Goal: Transaction & Acquisition: Purchase product/service

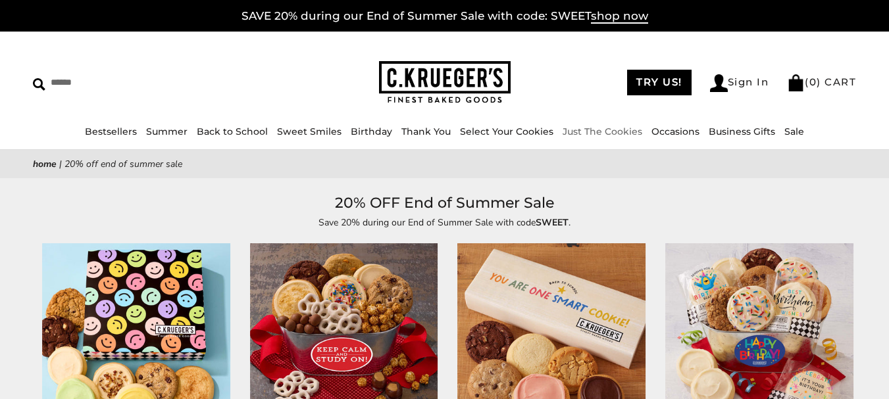
click at [601, 128] on link "Just The Cookies" at bounding box center [603, 132] width 80 height 12
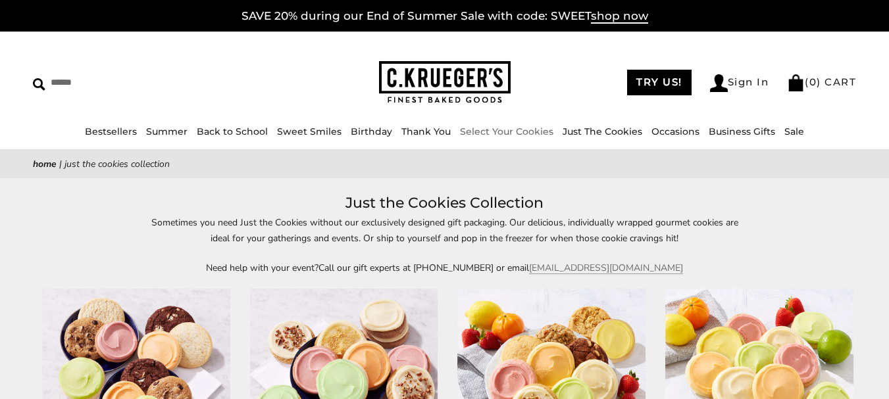
click at [533, 136] on link "Select Your Cookies" at bounding box center [506, 132] width 93 height 12
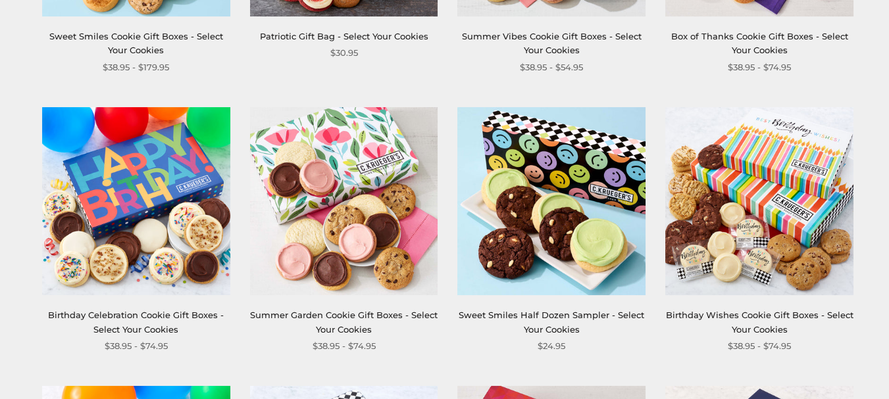
click at [354, 311] on link "Summer Garden Cookie Gift Boxes - Select Your Cookies" at bounding box center [344, 322] width 188 height 24
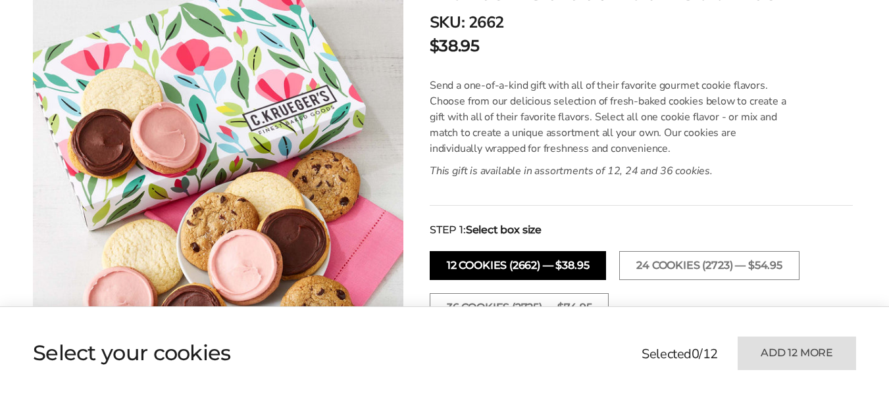
scroll to position [461, 0]
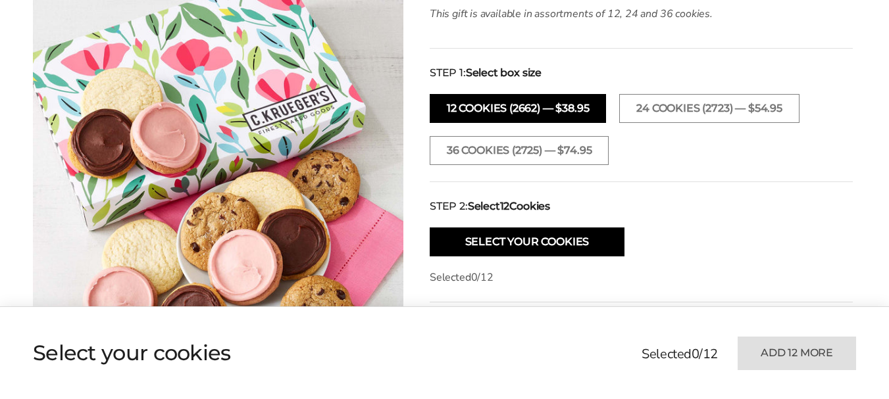
click at [538, 109] on button "12 COOKIES (2662) — $38.95" at bounding box center [518, 108] width 176 height 29
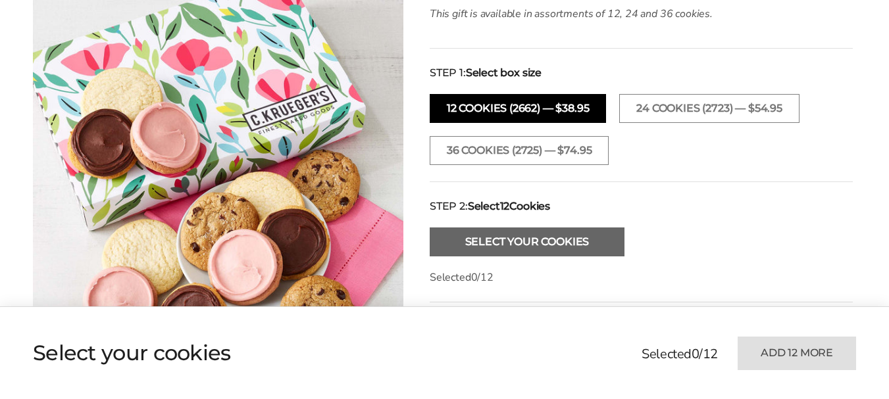
click at [562, 236] on button "Select Your Cookies" at bounding box center [527, 242] width 195 height 29
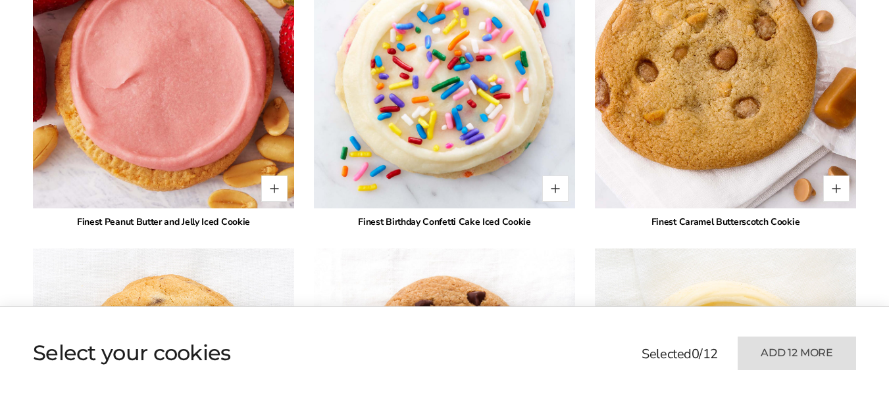
scroll to position [1956, 0]
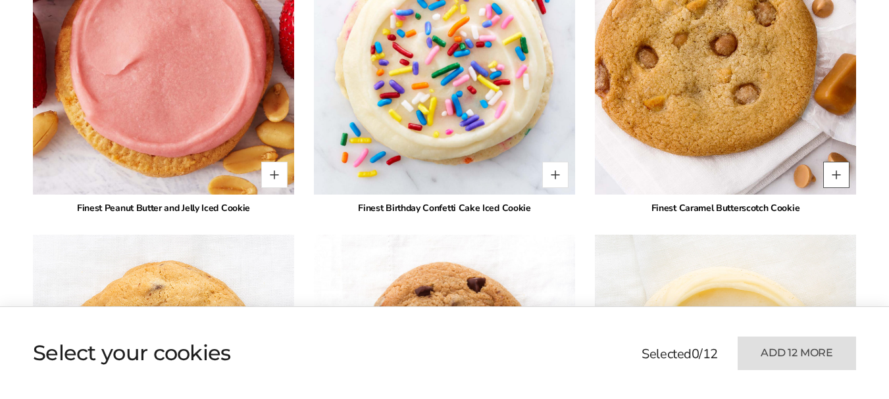
click at [830, 162] on button "Quantity button plus" at bounding box center [836, 175] width 26 height 26
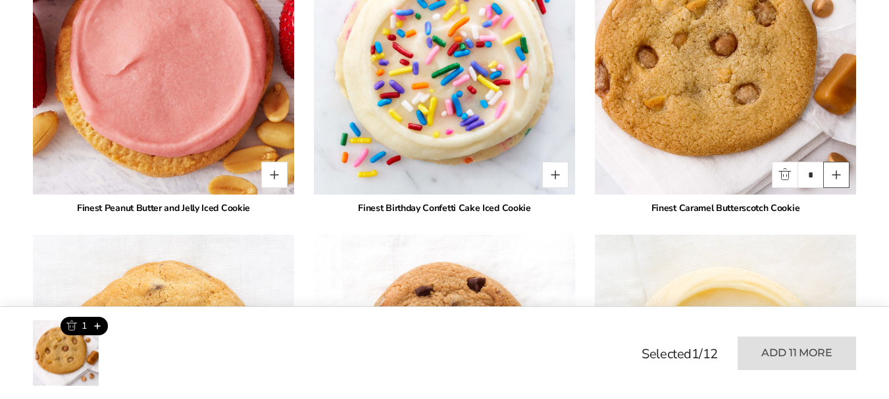
click at [842, 162] on button "Quantity button plus" at bounding box center [836, 175] width 26 height 26
type input "*"
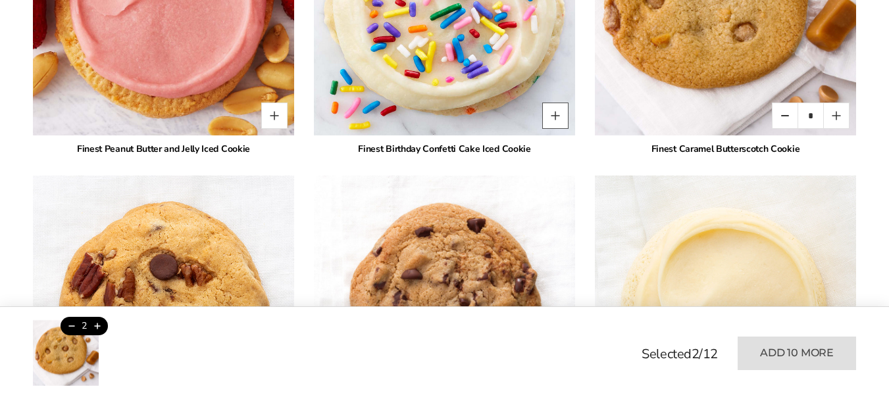
scroll to position [2219, 0]
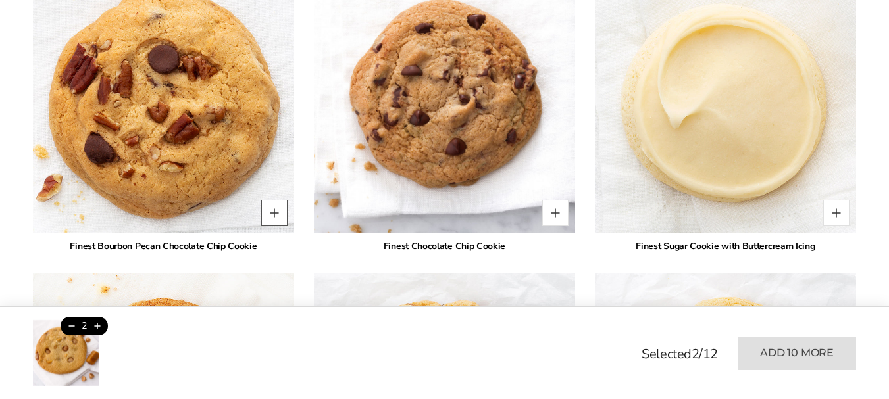
click at [274, 200] on button "Quantity button plus" at bounding box center [274, 213] width 26 height 26
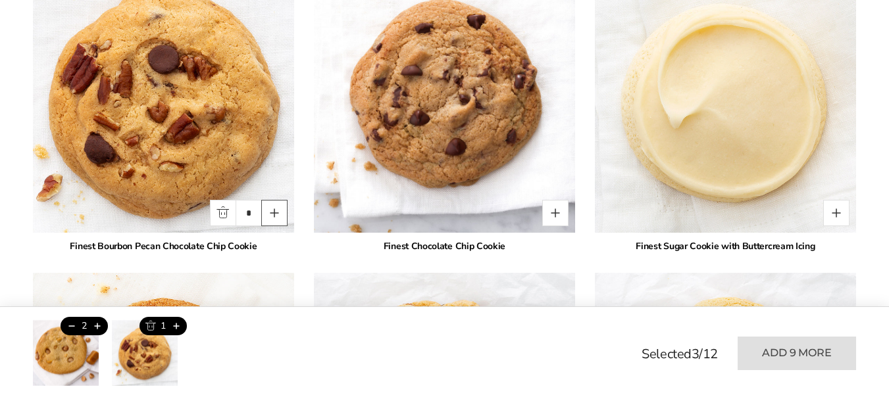
click at [274, 200] on button "Quantity button plus" at bounding box center [274, 213] width 26 height 26
type input "*"
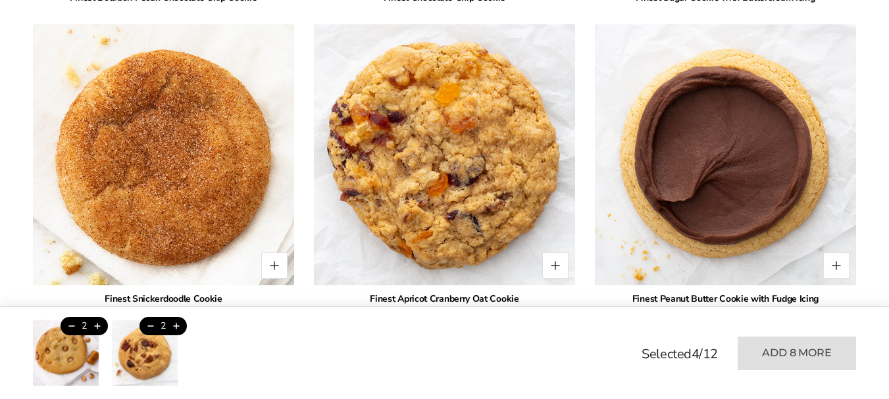
scroll to position [2482, 0]
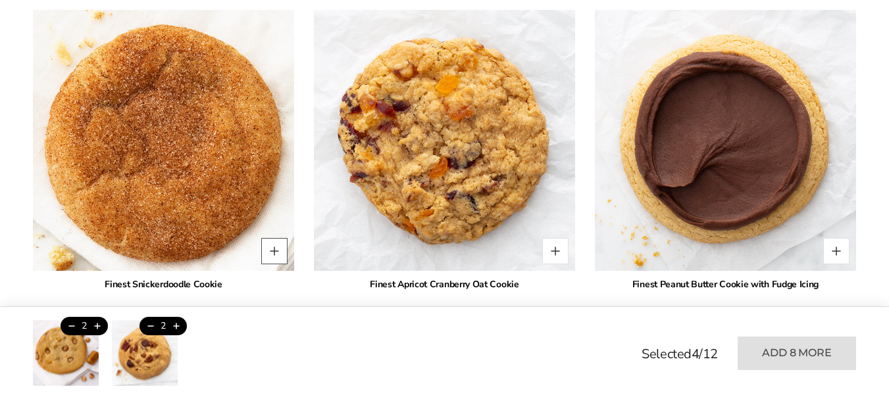
click at [278, 239] on button "Quantity button plus" at bounding box center [274, 251] width 26 height 26
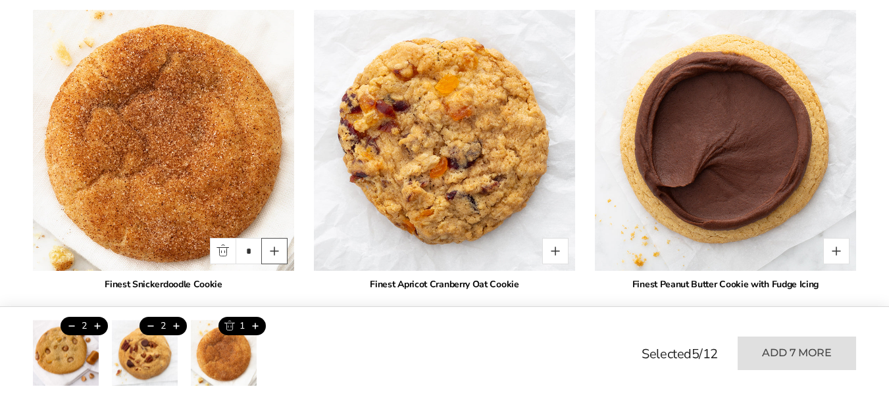
click at [278, 239] on button "Quantity button plus" at bounding box center [274, 251] width 26 height 26
type input "*"
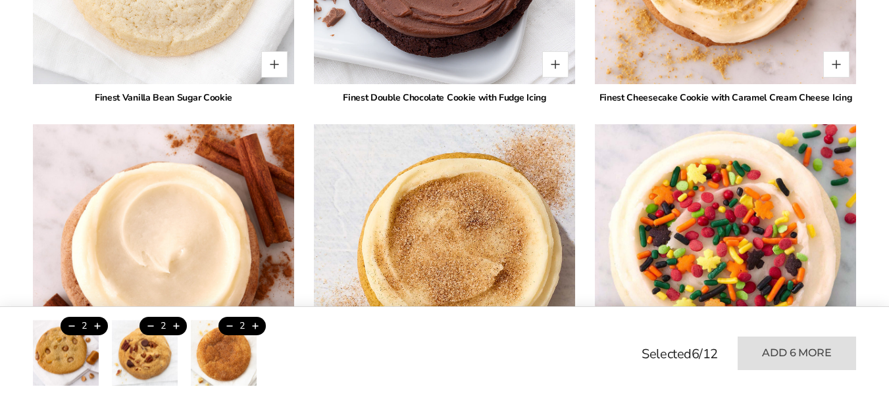
scroll to position [3337, 0]
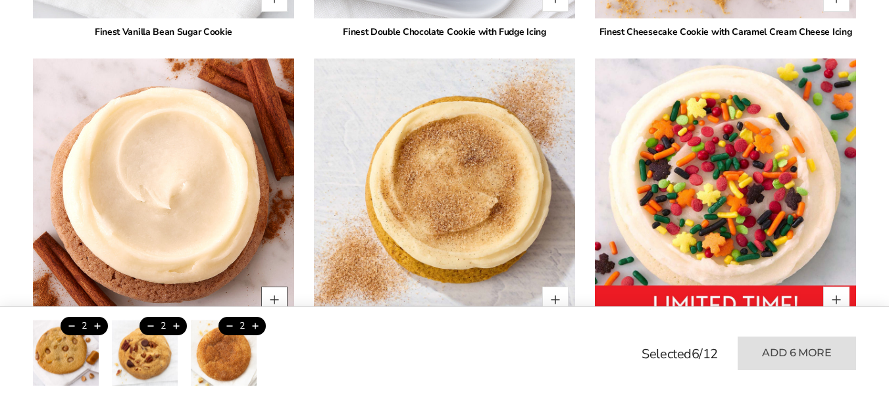
click at [275, 290] on button "Quantity button plus" at bounding box center [274, 300] width 26 height 26
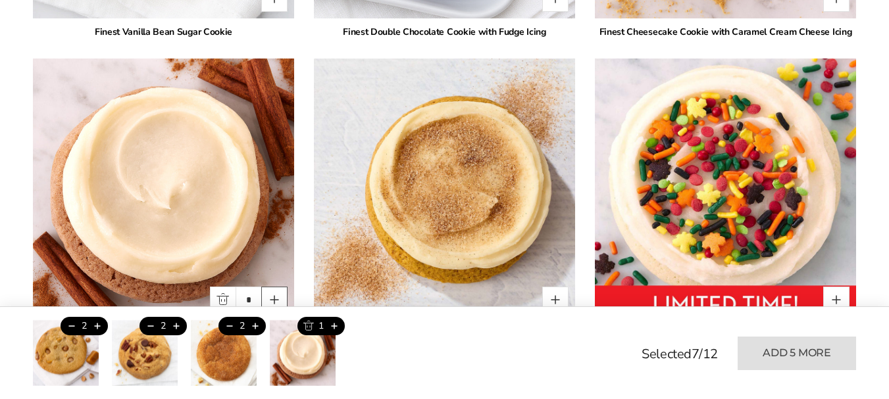
click at [275, 290] on button "Quantity button plus" at bounding box center [274, 300] width 26 height 26
type input "*"
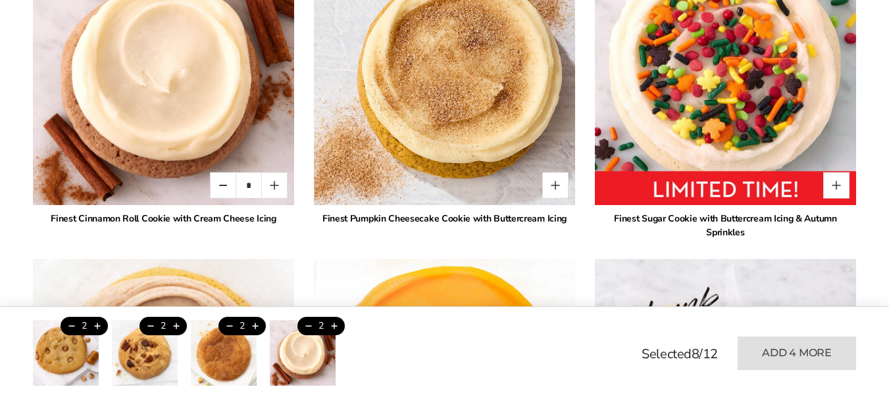
scroll to position [3469, 0]
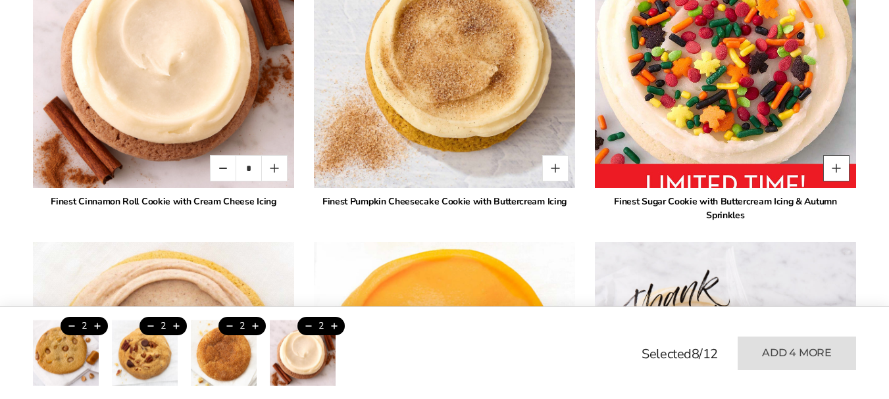
click at [837, 155] on button "Quantity button plus" at bounding box center [836, 168] width 26 height 26
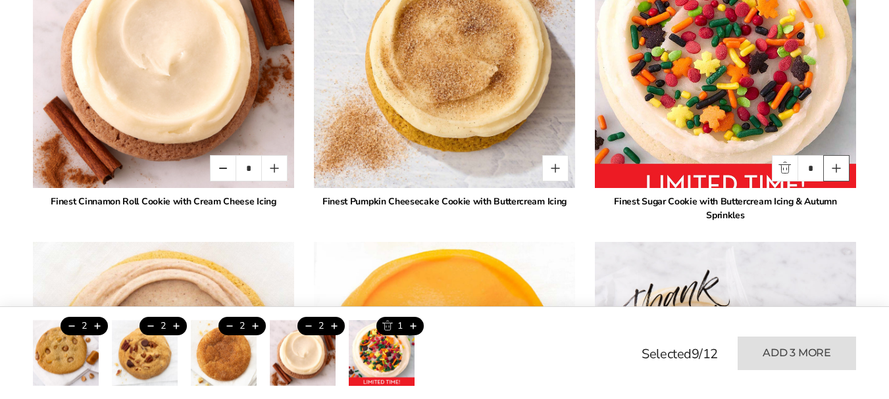
click at [837, 155] on button "Quantity button plus" at bounding box center [836, 168] width 26 height 26
type input "*"
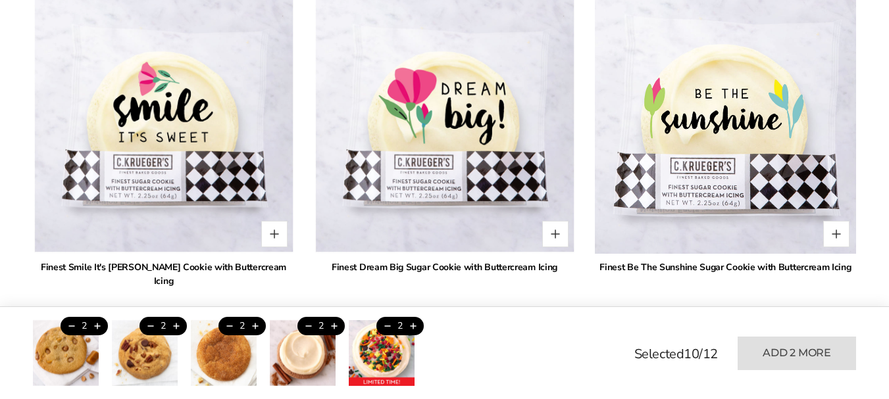
scroll to position [837, 0]
